Goal: Navigation & Orientation: Understand site structure

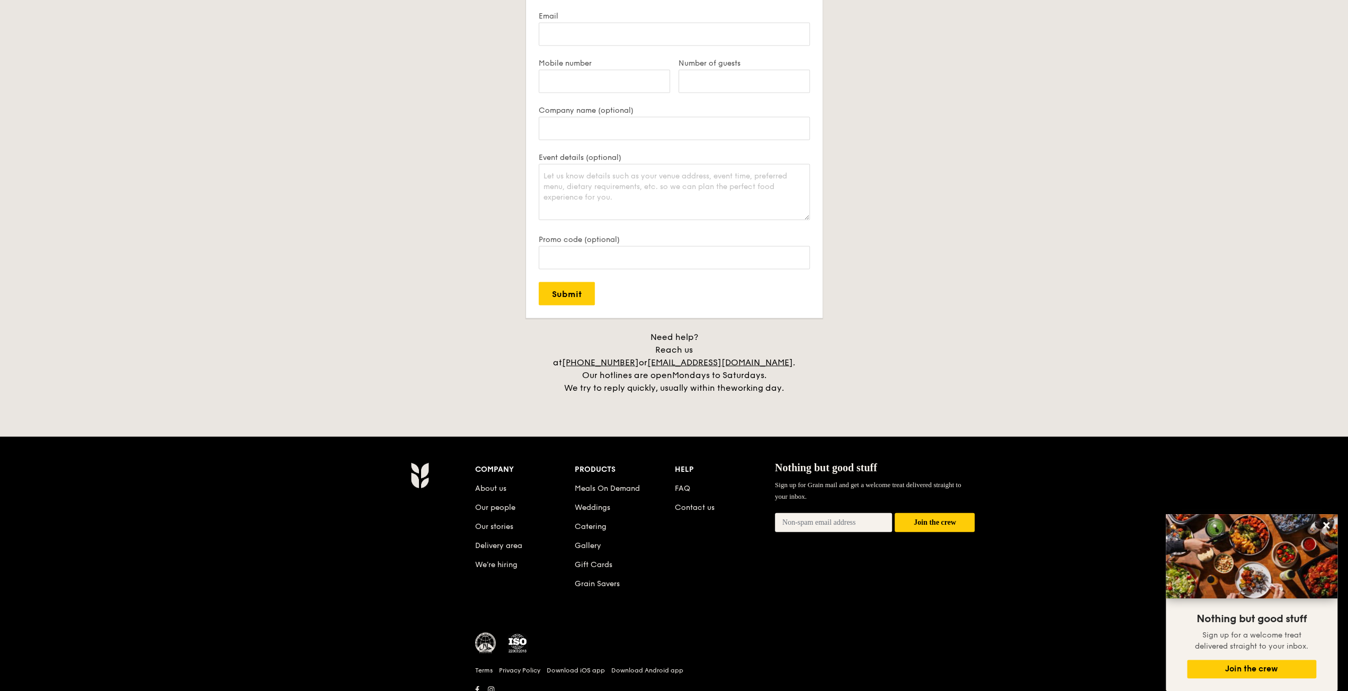
scroll to position [2179, 0]
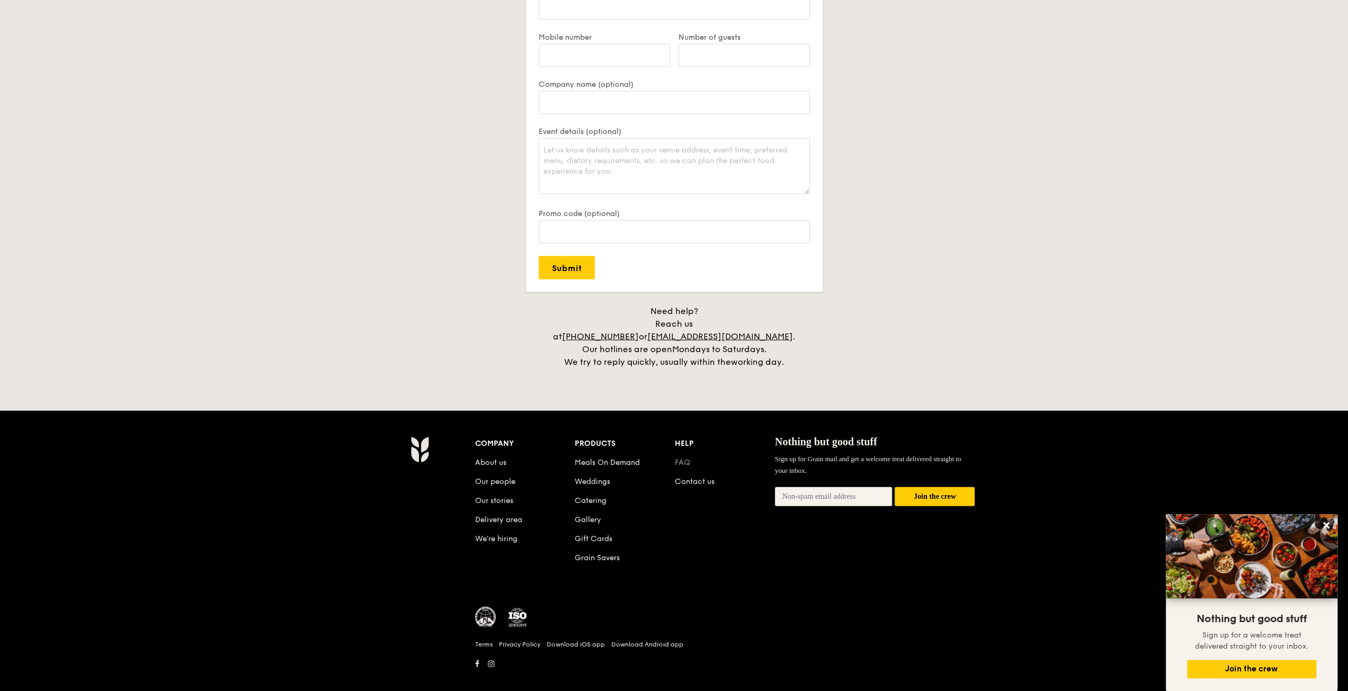
click at [679, 458] on link "FAQ" at bounding box center [682, 462] width 15 height 9
click at [489, 458] on link "About us" at bounding box center [490, 462] width 31 height 9
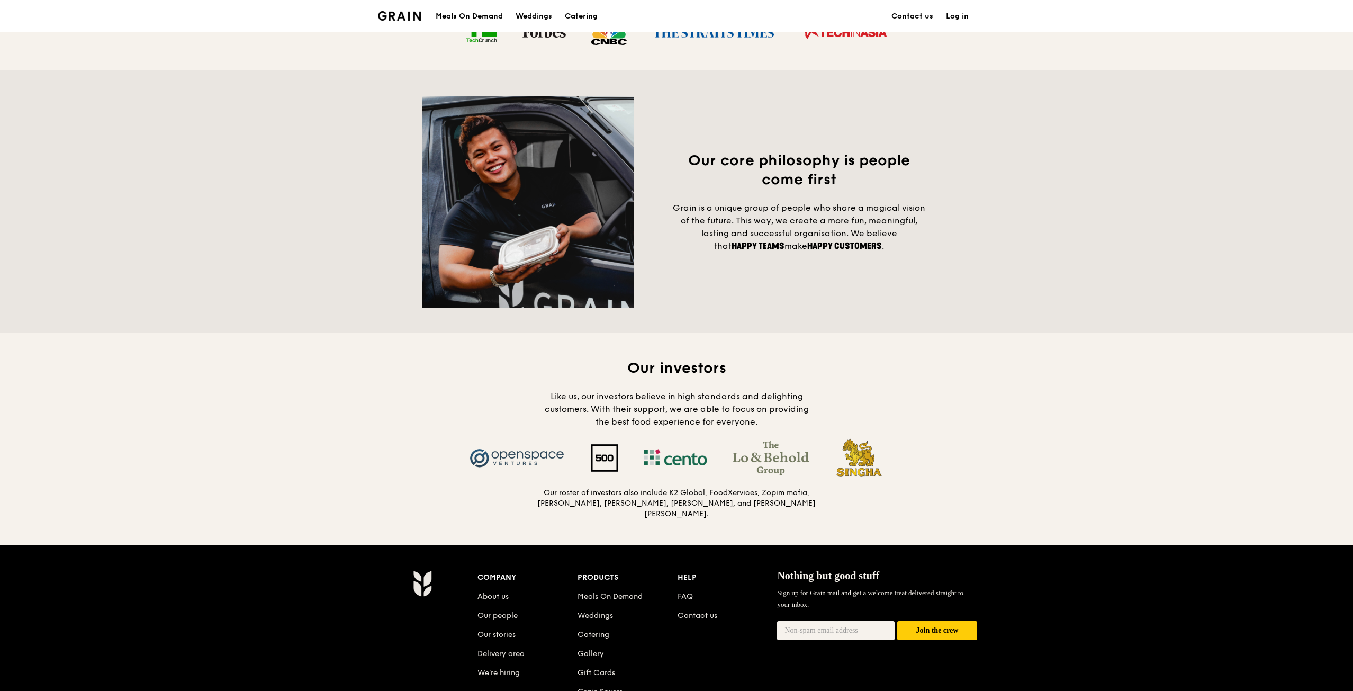
scroll to position [847, 0]
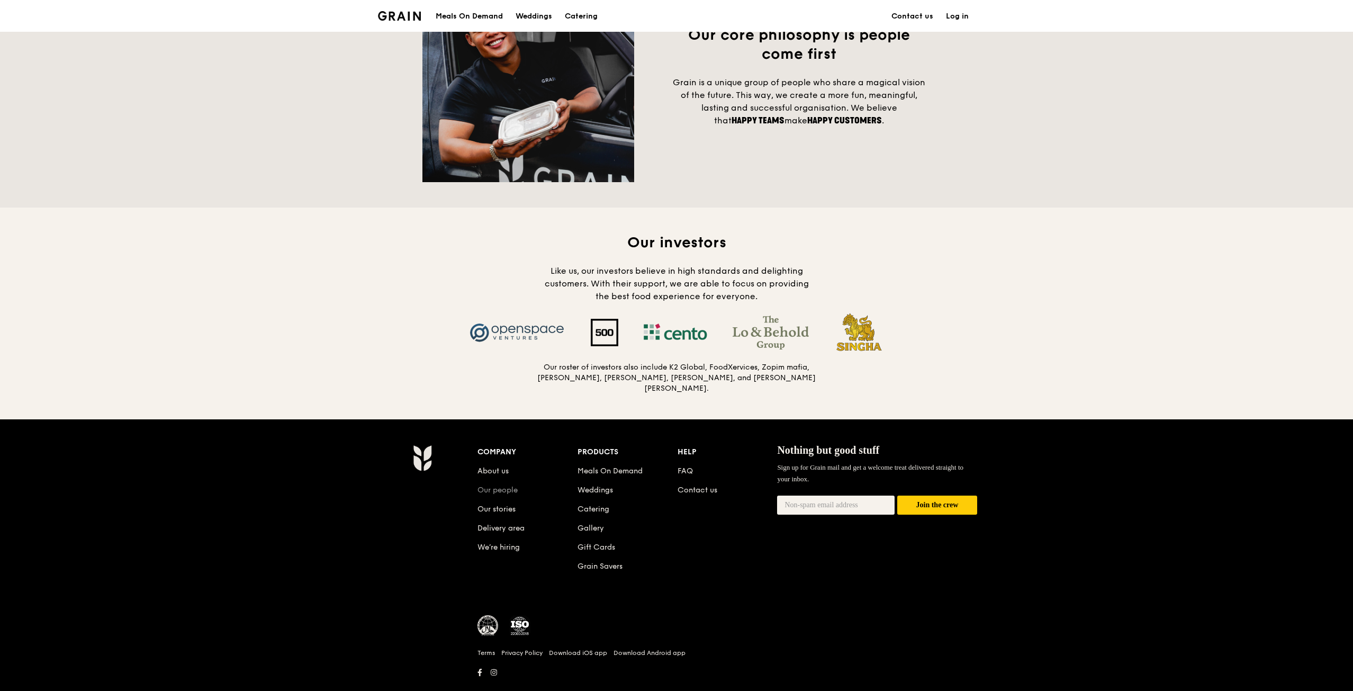
click at [499, 486] on link "Our people" at bounding box center [498, 490] width 40 height 9
